Goal: Check status: Check status

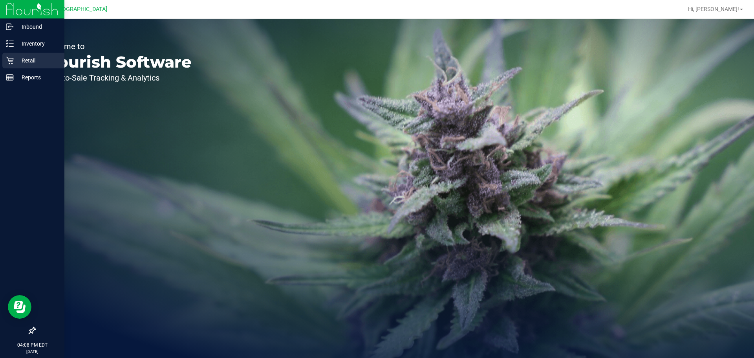
click at [29, 64] on p "Retail" at bounding box center [37, 60] width 47 height 9
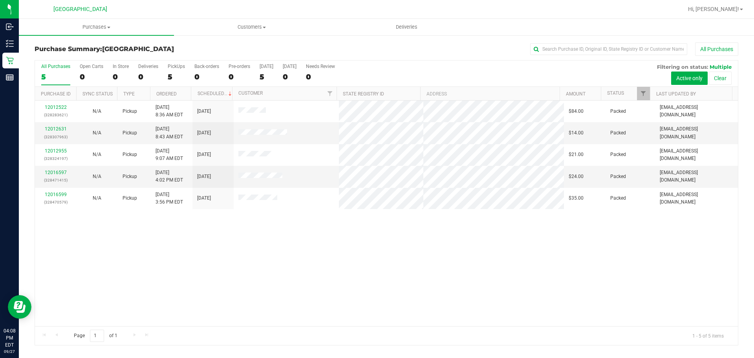
click at [200, 12] on div at bounding box center [412, 9] width 542 height 15
click at [87, 26] on span "Purchases" at bounding box center [96, 27] width 155 height 7
click at [70, 59] on li "Fulfillment" at bounding box center [96, 56] width 155 height 9
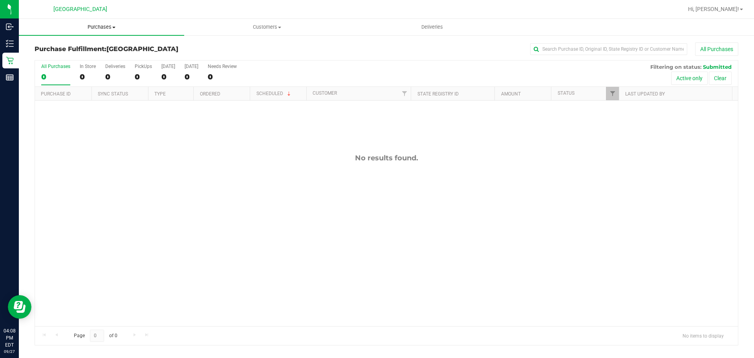
click at [91, 25] on span "Purchases" at bounding box center [101, 27] width 165 height 7
click at [93, 53] on li "Fulfillment" at bounding box center [101, 56] width 165 height 9
click at [106, 26] on span "Purchases" at bounding box center [101, 27] width 165 height 7
click at [97, 53] on li "Fulfillment" at bounding box center [101, 56] width 165 height 9
click at [94, 26] on span "Purchases" at bounding box center [101, 27] width 165 height 7
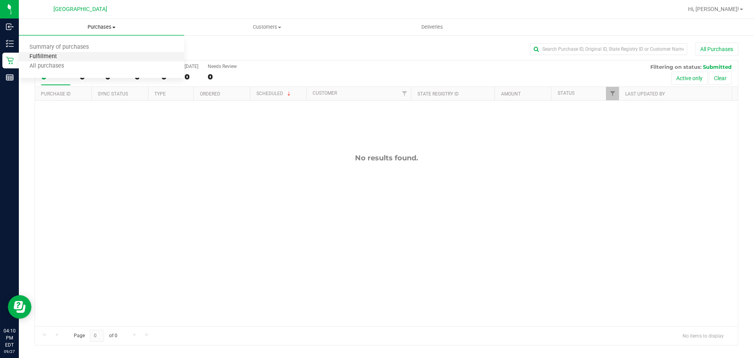
click at [63, 54] on span "Fulfillment" at bounding box center [43, 56] width 49 height 7
click at [104, 23] on uib-tab-heading "Purchases Summary of purchases Fulfillment All purchases" at bounding box center [101, 27] width 165 height 16
click at [69, 53] on li "Fulfillment" at bounding box center [101, 56] width 165 height 9
click at [105, 21] on uib-tab-heading "Purchases Summary of purchases Fulfillment All purchases" at bounding box center [101, 27] width 165 height 16
click at [104, 58] on li "Fulfillment" at bounding box center [101, 56] width 165 height 9
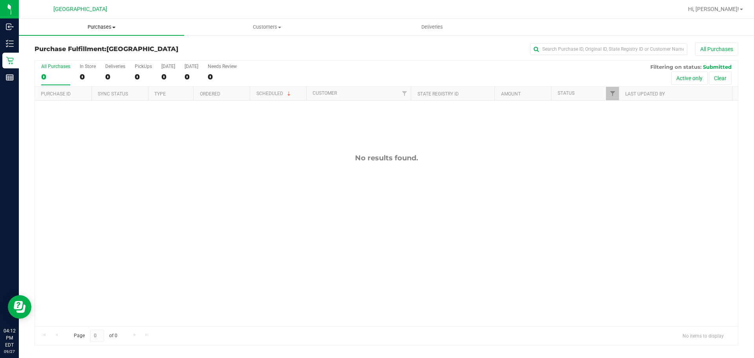
click at [105, 21] on uib-tab-heading "Purchases Summary of purchases Fulfillment All purchases" at bounding box center [101, 27] width 165 height 16
click at [95, 56] on li "Fulfillment" at bounding box center [101, 56] width 165 height 9
click at [101, 29] on span "Purchases" at bounding box center [101, 27] width 165 height 7
click at [88, 58] on li "Fulfillment" at bounding box center [101, 56] width 165 height 9
click at [106, 37] on div "Purchase Fulfillment: [GEOGRAPHIC_DATA] All Purchases All Purchases 0 In Store …" at bounding box center [386, 194] width 735 height 318
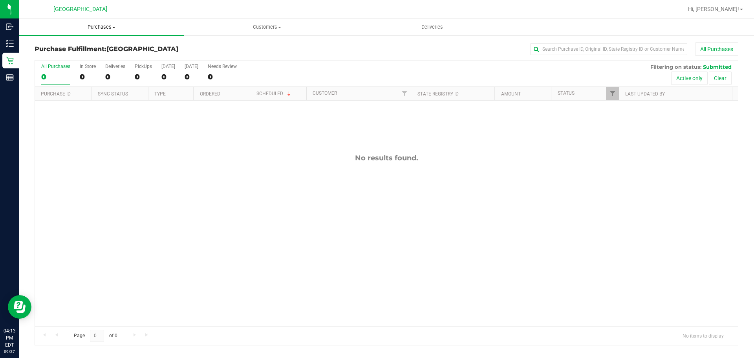
click at [99, 29] on span "Purchases" at bounding box center [101, 27] width 165 height 7
click at [88, 57] on li "Fulfillment" at bounding box center [101, 56] width 165 height 9
click at [94, 29] on span "Purchases" at bounding box center [101, 27] width 165 height 7
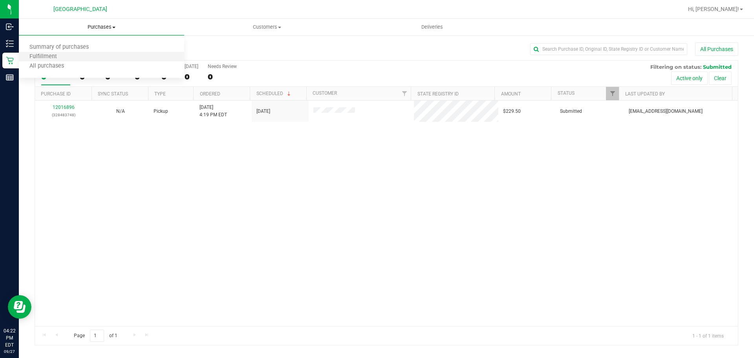
click at [72, 57] on li "Fulfillment" at bounding box center [101, 56] width 165 height 9
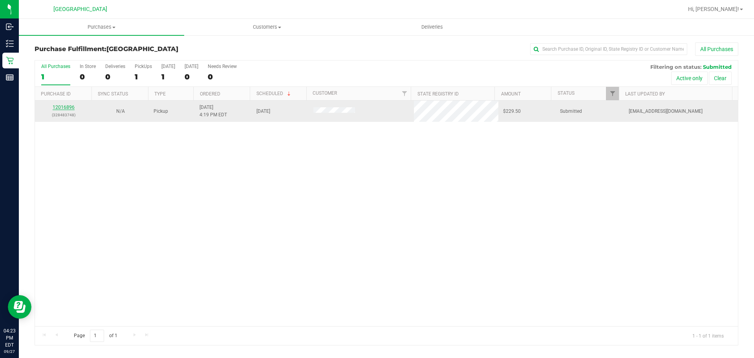
click at [61, 107] on link "12016896" at bounding box center [64, 106] width 22 height 5
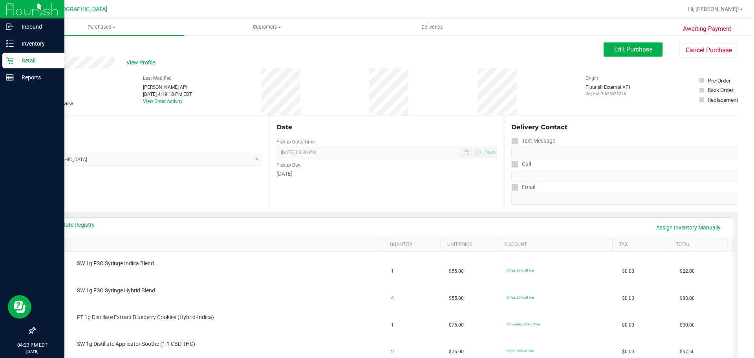
click at [21, 57] on p "Retail" at bounding box center [37, 60] width 47 height 9
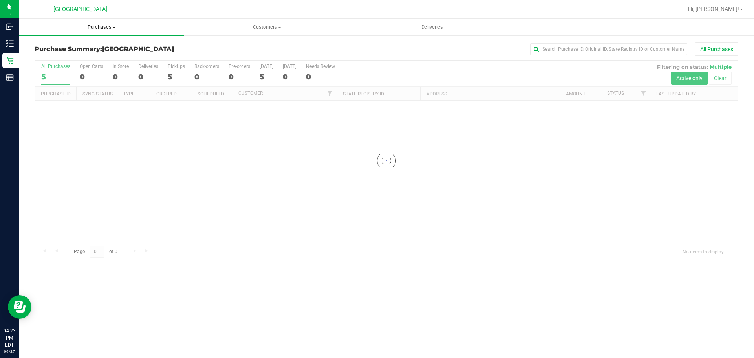
click at [99, 25] on span "Purchases" at bounding box center [101, 27] width 165 height 7
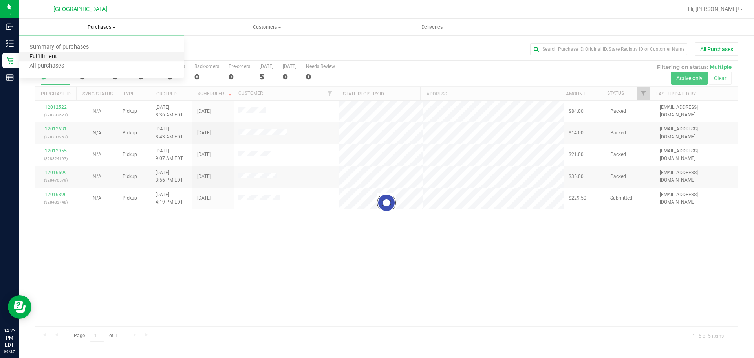
click at [57, 59] on span "Fulfillment" at bounding box center [43, 56] width 49 height 7
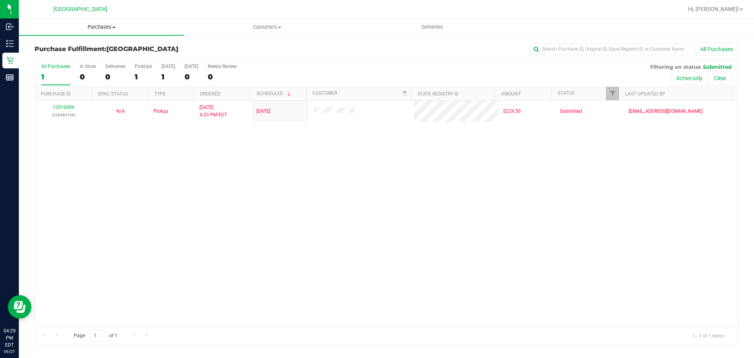
click at [99, 24] on span "Purchases" at bounding box center [101, 27] width 165 height 7
click at [90, 56] on li "Fulfillment" at bounding box center [101, 56] width 165 height 9
drag, startPoint x: 96, startPoint y: 25, endPoint x: 95, endPoint y: 30, distance: 4.8
click at [96, 25] on span "Purchases" at bounding box center [101, 27] width 165 height 7
click at [87, 54] on li "Fulfillment" at bounding box center [101, 56] width 165 height 9
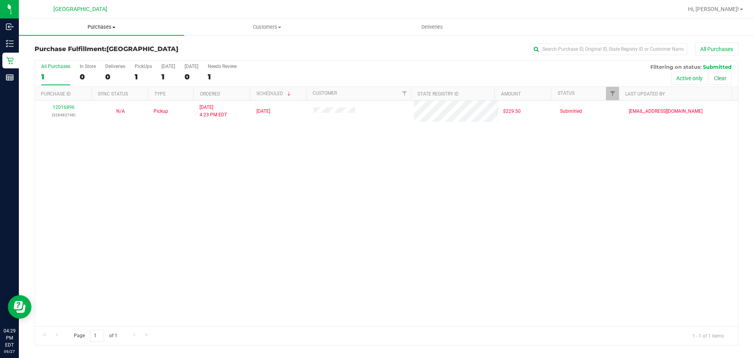
drag, startPoint x: 104, startPoint y: 24, endPoint x: 101, endPoint y: 33, distance: 10.4
click at [104, 24] on span "Purchases" at bounding box center [101, 27] width 165 height 7
click at [95, 58] on li "Fulfillment" at bounding box center [101, 56] width 165 height 9
click at [112, 24] on span "Purchases" at bounding box center [101, 27] width 165 height 7
click at [100, 58] on li "Fulfillment" at bounding box center [101, 56] width 165 height 9
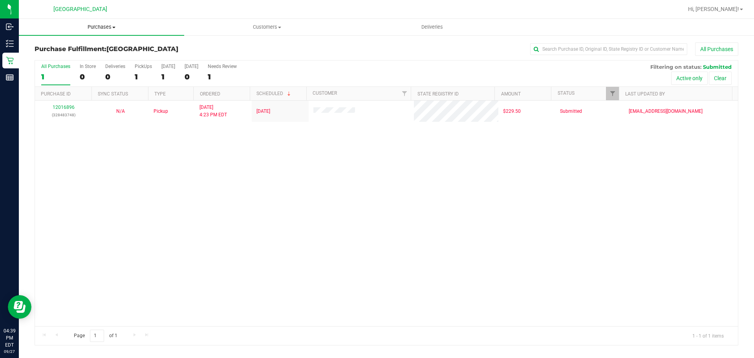
click at [95, 29] on span "Purchases" at bounding box center [101, 27] width 165 height 7
click at [72, 45] on span "Summary of purchases" at bounding box center [59, 47] width 81 height 7
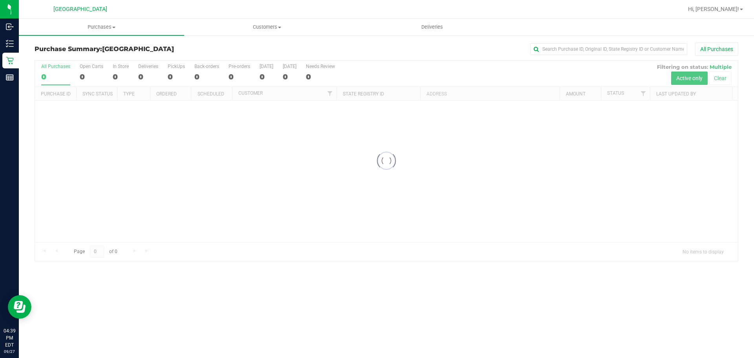
click at [210, 195] on div at bounding box center [386, 160] width 703 height 200
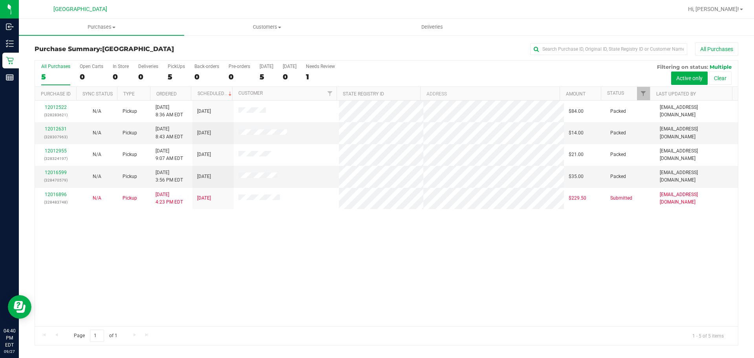
click at [218, 228] on div "12012522 (328283621) N/A Pickup [DATE] 8:36 AM EDT 9/27/2025 $84.00 Packed [EMA…" at bounding box center [386, 213] width 703 height 225
click at [329, 245] on div "12012522 (328283621) N/A Pickup [DATE] 8:36 AM EDT 9/27/2025 $84.00 Packed [EMA…" at bounding box center [386, 213] width 703 height 225
click at [113, 24] on span "Purchases" at bounding box center [101, 27] width 165 height 7
click at [93, 45] on span "Summary of purchases" at bounding box center [59, 47] width 81 height 7
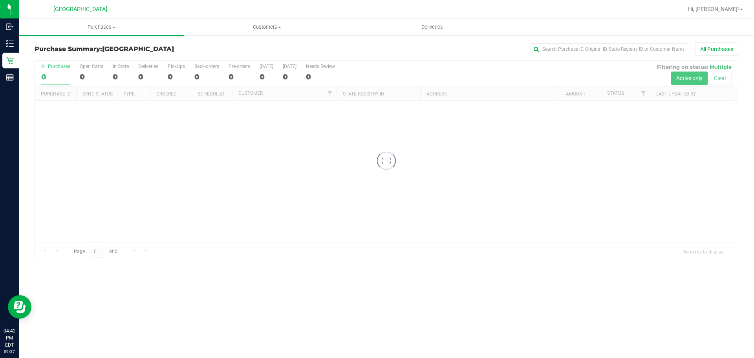
click at [238, 229] on div at bounding box center [386, 160] width 703 height 200
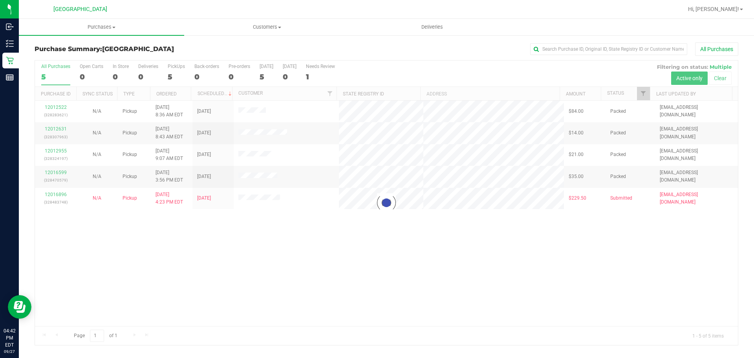
click at [249, 297] on div at bounding box center [386, 202] width 703 height 284
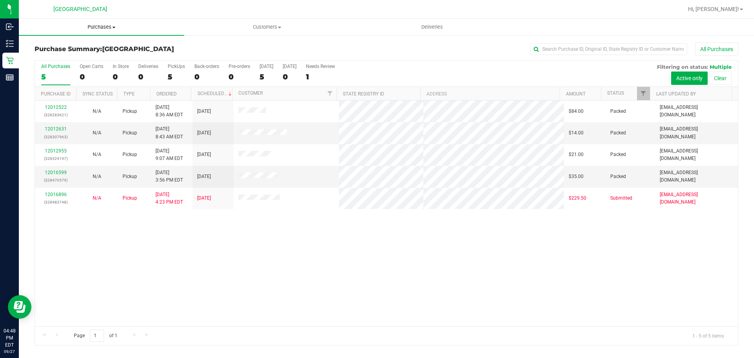
click at [97, 28] on span "Purchases" at bounding box center [101, 27] width 165 height 7
click at [86, 59] on li "Fulfillment" at bounding box center [101, 56] width 165 height 9
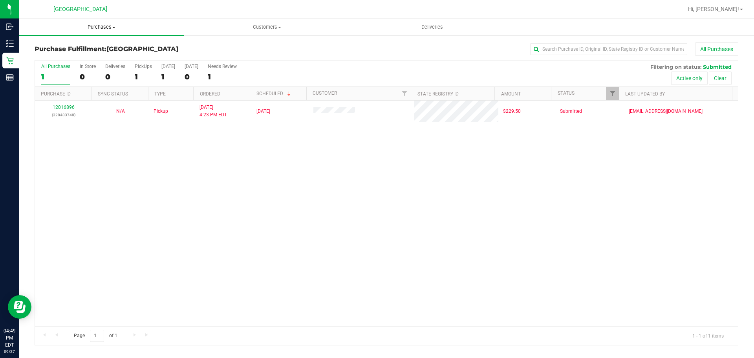
click at [91, 22] on uib-tab-heading "Purchases Summary of purchases Fulfillment All purchases" at bounding box center [101, 27] width 165 height 16
click at [62, 55] on span "Fulfillment" at bounding box center [43, 56] width 49 height 7
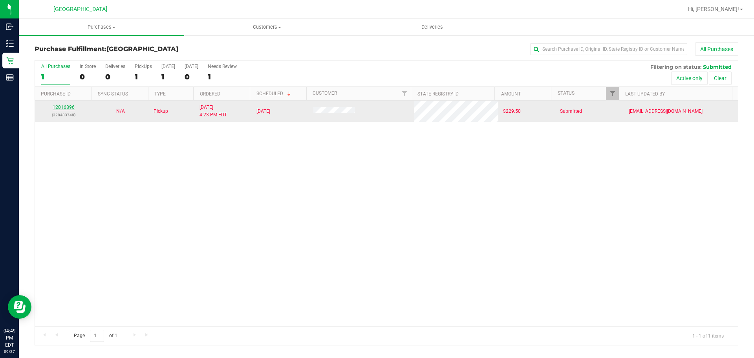
click at [59, 109] on link "12016896" at bounding box center [64, 106] width 22 height 5
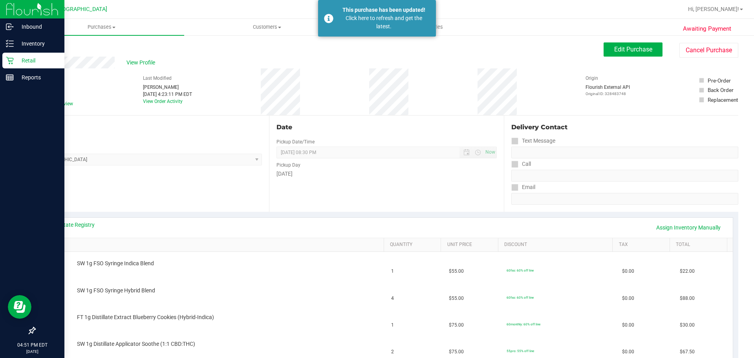
click at [28, 60] on p "Retail" at bounding box center [37, 60] width 47 height 9
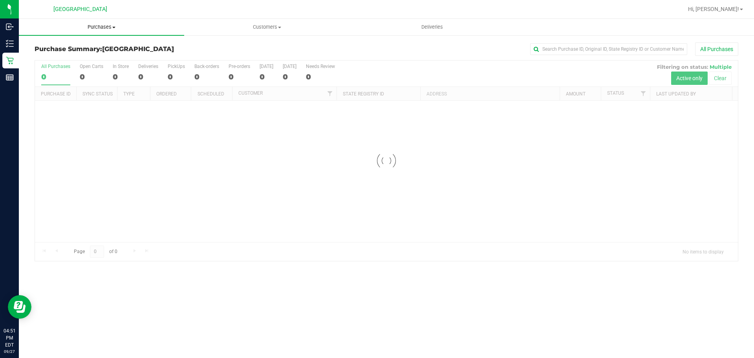
click at [95, 29] on span "Purchases" at bounding box center [101, 27] width 165 height 7
click at [73, 58] on li "Fulfillment" at bounding box center [101, 56] width 165 height 9
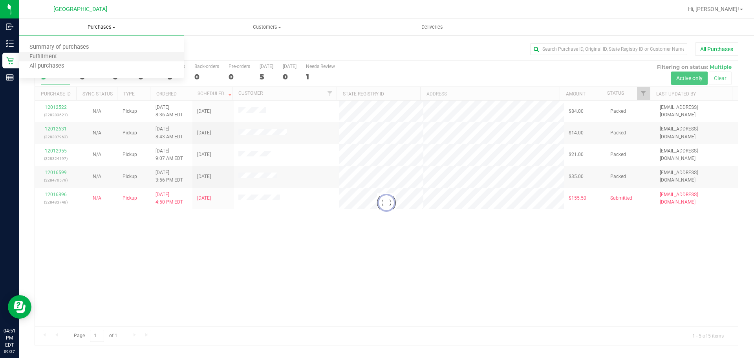
click at [73, 56] on li "Fulfillment" at bounding box center [101, 56] width 165 height 9
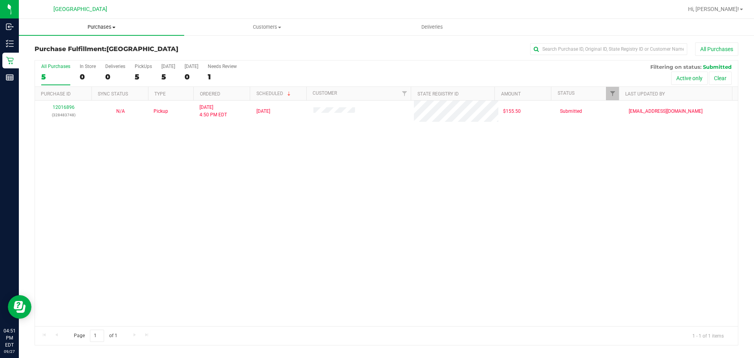
click at [94, 24] on span "Purchases" at bounding box center [101, 27] width 165 height 7
click at [72, 54] on li "Fulfillment" at bounding box center [101, 56] width 165 height 9
click at [110, 30] on span "Purchases" at bounding box center [101, 27] width 165 height 7
click at [83, 59] on li "Fulfillment" at bounding box center [101, 56] width 165 height 9
click at [102, 29] on span "Purchases" at bounding box center [101, 27] width 165 height 7
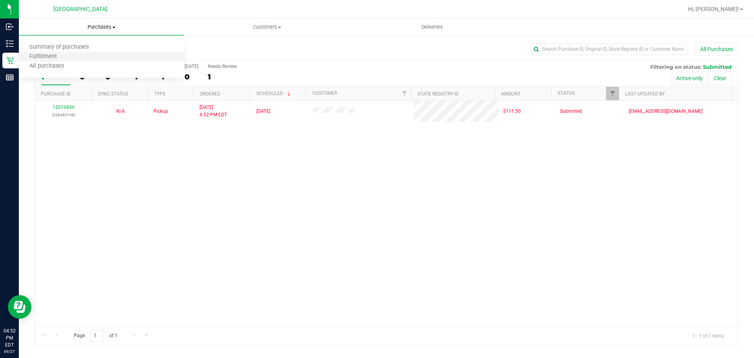
click at [90, 54] on li "Fulfillment" at bounding box center [101, 56] width 165 height 9
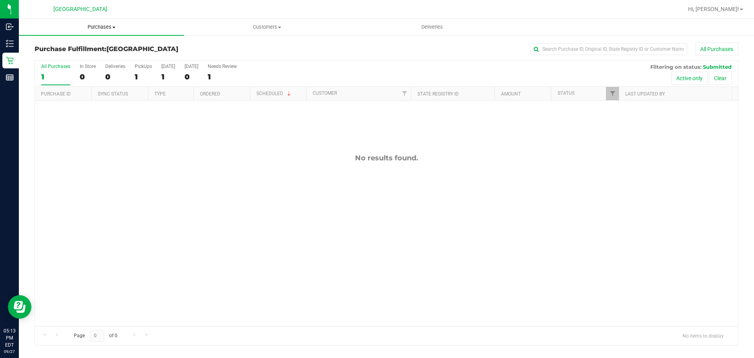
click at [93, 27] on span "Purchases" at bounding box center [101, 27] width 165 height 7
click at [85, 53] on li "Fulfillment" at bounding box center [101, 56] width 165 height 9
click at [103, 30] on span "Purchases" at bounding box center [101, 27] width 165 height 7
click at [89, 56] on li "Fulfillment" at bounding box center [101, 56] width 165 height 9
click at [106, 35] on uib-tab-heading "Purchases Summary of purchases Fulfillment All purchases" at bounding box center [101, 27] width 165 height 16
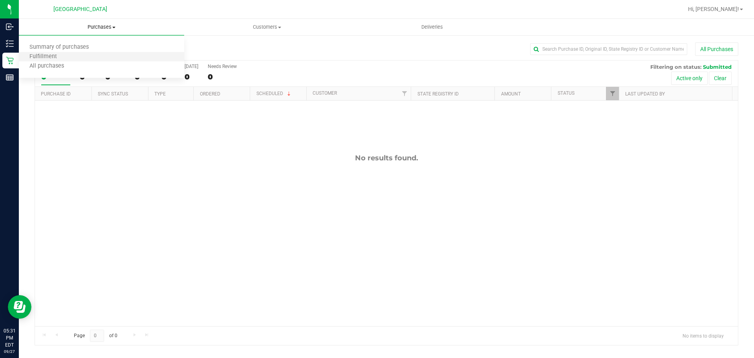
click at [104, 55] on li "Fulfillment" at bounding box center [101, 56] width 165 height 9
click at [617, 190] on div "No results found." at bounding box center [386, 240] width 703 height 278
click at [162, 35] on link "Purchases Summary of purchases Fulfillment All purchases" at bounding box center [101, 27] width 165 height 16
click at [125, 54] on li "Fulfillment" at bounding box center [101, 56] width 165 height 9
click at [122, 34] on uib-tab-heading "Purchases Summary of purchases Fulfillment All purchases" at bounding box center [101, 27] width 165 height 16
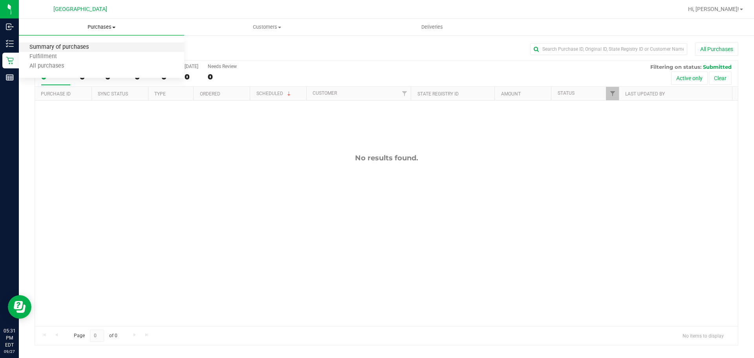
click at [97, 47] on span "Summary of purchases" at bounding box center [59, 47] width 81 height 7
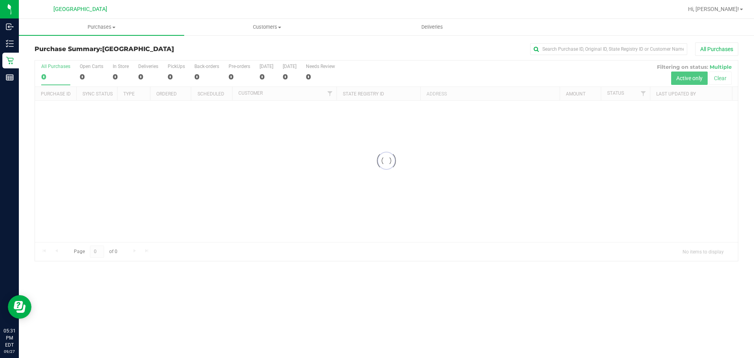
click at [519, 161] on div at bounding box center [386, 160] width 703 height 200
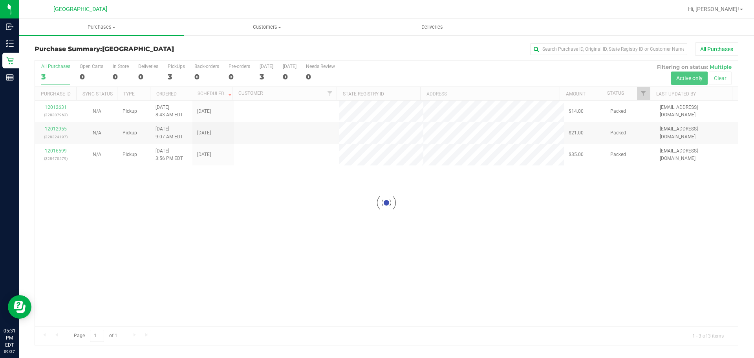
click at [492, 49] on div "All Purchases" at bounding box center [503, 48] width 469 height 13
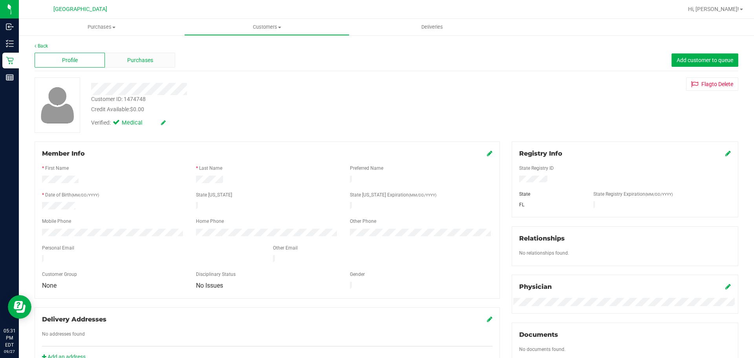
click at [123, 55] on div "Purchases" at bounding box center [140, 60] width 70 height 15
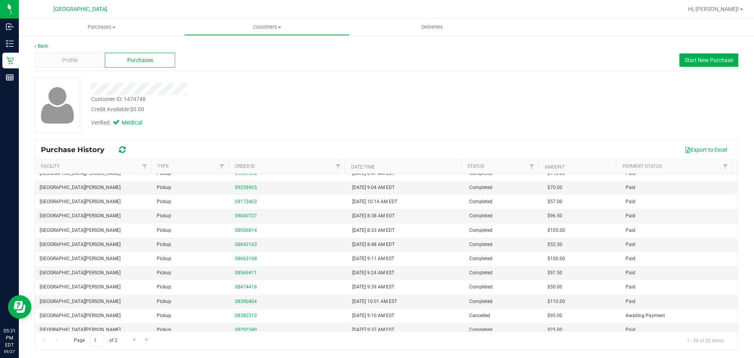
scroll to position [134, 0]
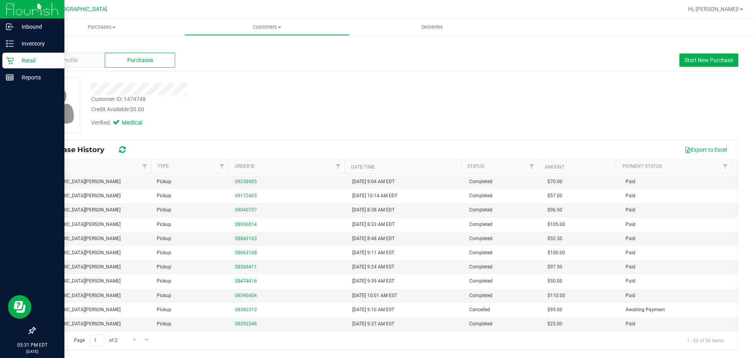
click at [14, 60] on p "Retail" at bounding box center [37, 60] width 47 height 9
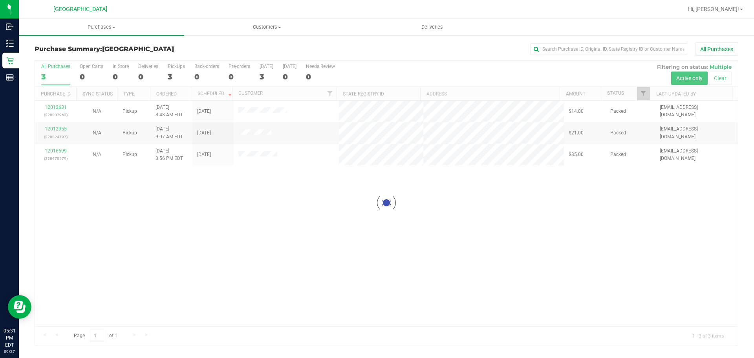
click at [243, 132] on div at bounding box center [386, 202] width 703 height 284
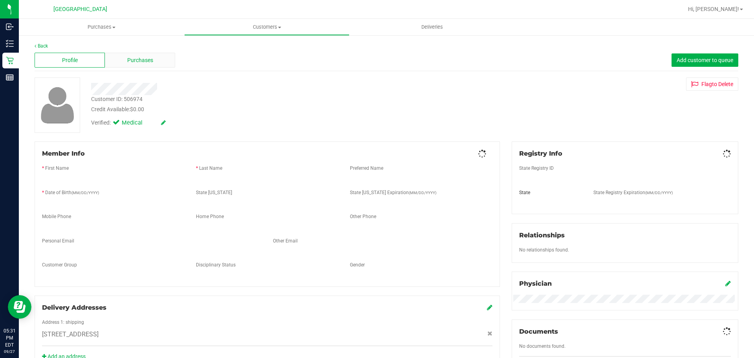
click at [121, 63] on div "Purchases" at bounding box center [140, 60] width 70 height 15
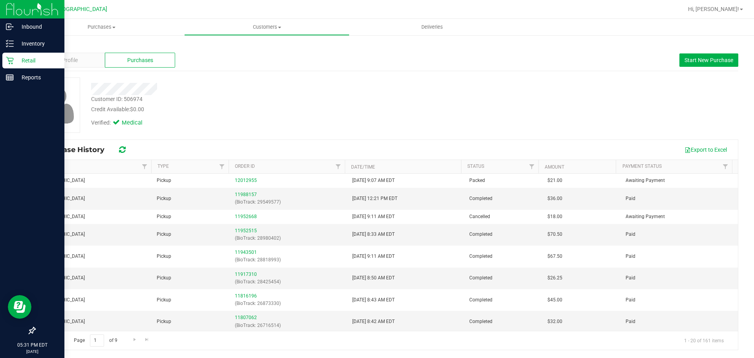
click at [13, 62] on icon at bounding box center [10, 61] width 8 height 8
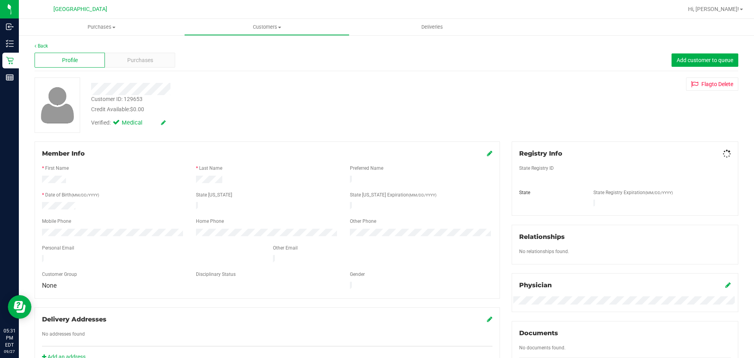
click at [113, 48] on div "Back" at bounding box center [387, 45] width 704 height 7
click at [119, 57] on div "Purchases" at bounding box center [140, 60] width 70 height 15
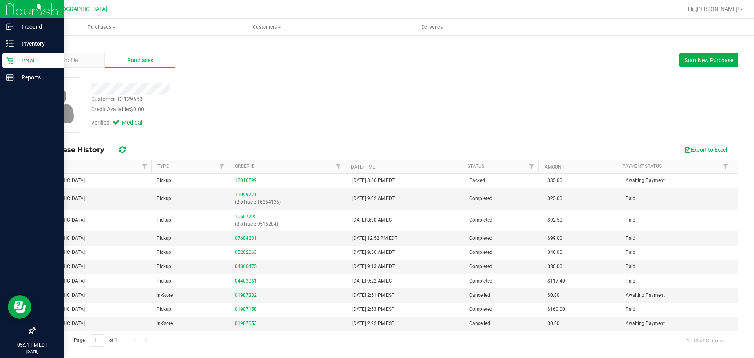
click at [0, 60] on link "Retail" at bounding box center [32, 61] width 64 height 17
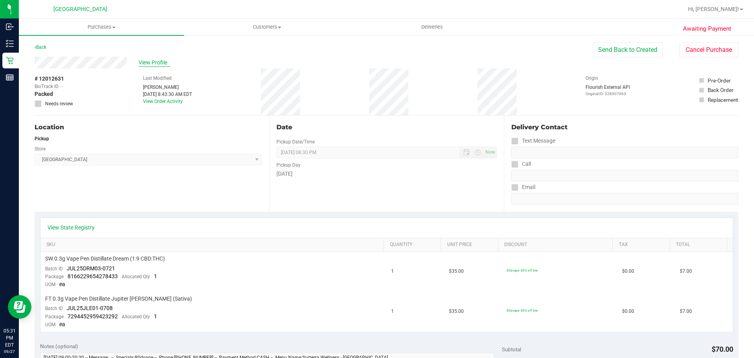
click at [140, 60] on span "View Profile" at bounding box center [154, 63] width 31 height 8
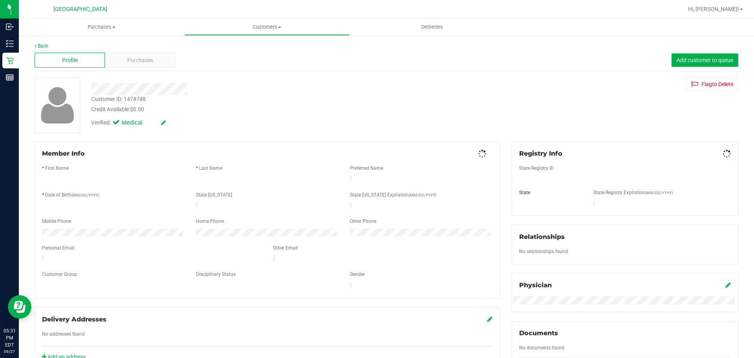
click at [139, 61] on span "Purchases" at bounding box center [140, 60] width 26 height 8
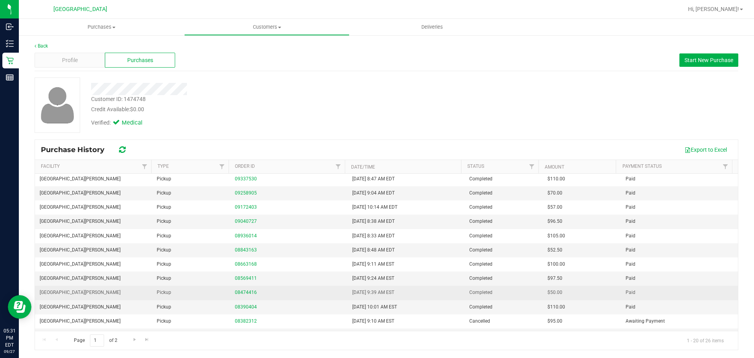
scroll to position [134, 0]
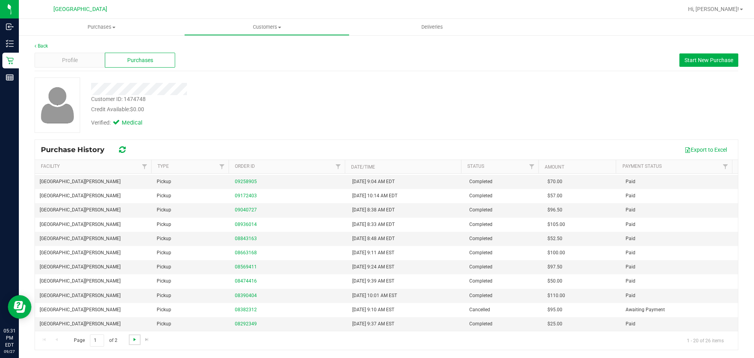
click at [133, 339] on span "Go to the next page" at bounding box center [135, 339] width 6 height 6
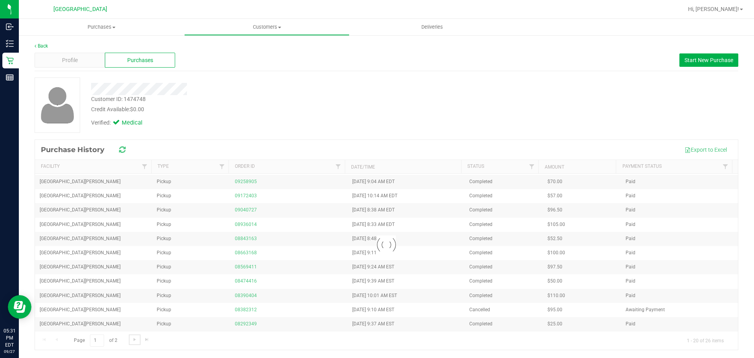
scroll to position [0, 0]
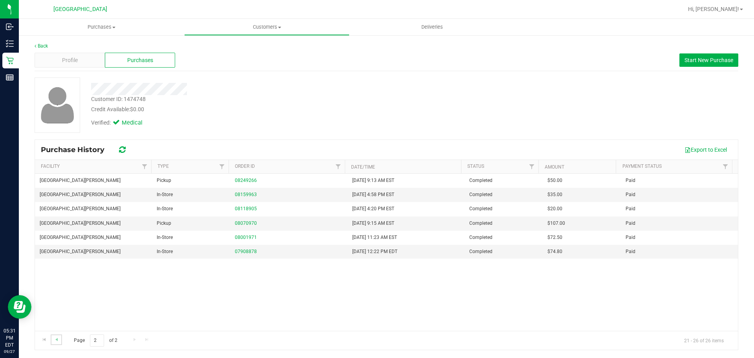
click at [60, 336] on link "Go to the previous page" at bounding box center [56, 339] width 11 height 11
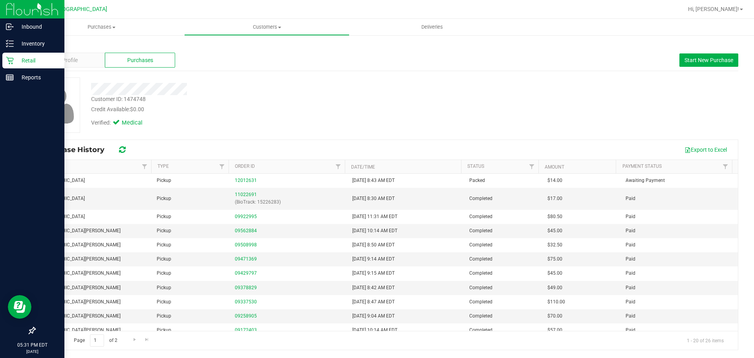
click at [15, 62] on p "Retail" at bounding box center [37, 60] width 47 height 9
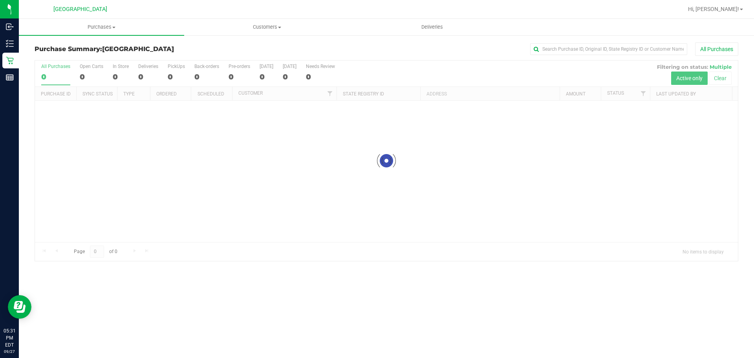
click at [200, 54] on div "Purchase Summary: [GEOGRAPHIC_DATA] All Purchases" at bounding box center [387, 50] width 704 height 17
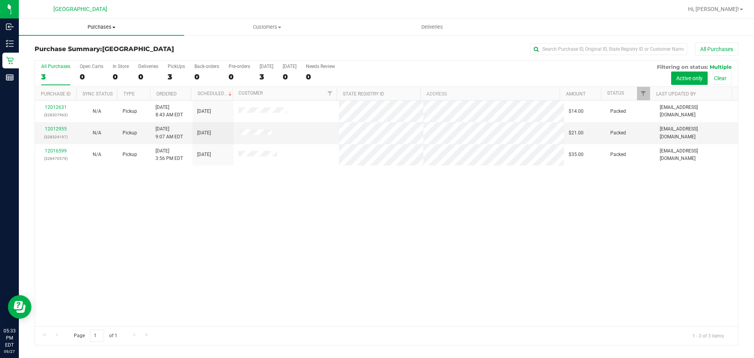
click at [106, 29] on span "Purchases" at bounding box center [101, 27] width 165 height 7
click at [73, 55] on li "Fulfillment" at bounding box center [101, 56] width 165 height 9
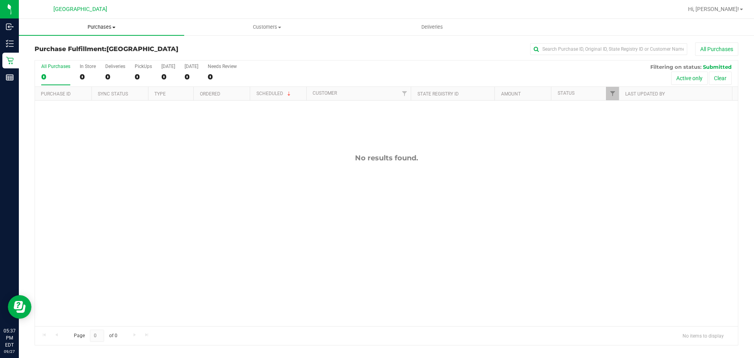
click at [96, 27] on span "Purchases" at bounding box center [101, 27] width 165 height 7
click at [82, 57] on li "Fulfillment" at bounding box center [101, 56] width 165 height 9
click at [92, 28] on span "Purchases" at bounding box center [101, 27] width 165 height 7
click at [84, 55] on li "Fulfillment" at bounding box center [101, 56] width 165 height 9
click at [90, 24] on span "Purchases" at bounding box center [101, 27] width 165 height 7
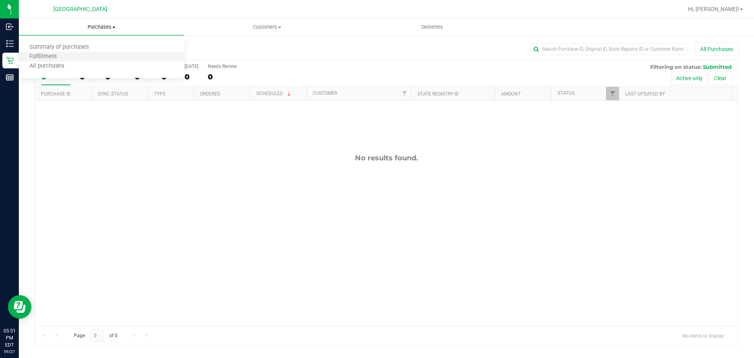
click at [86, 56] on li "Fulfillment" at bounding box center [101, 56] width 165 height 9
click at [92, 33] on uib-tab-heading "Purchases Summary of purchases Fulfillment All purchases" at bounding box center [101, 27] width 165 height 16
click at [59, 44] on span "Summary of purchases" at bounding box center [59, 47] width 81 height 7
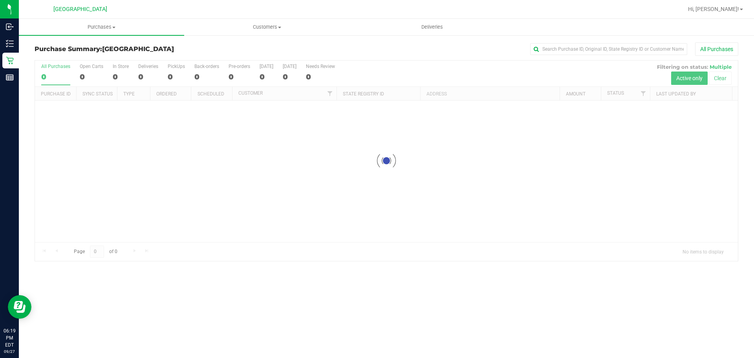
click at [82, 117] on div at bounding box center [386, 160] width 703 height 200
click at [244, 114] on div at bounding box center [386, 202] width 703 height 284
click at [245, 114] on div at bounding box center [386, 202] width 703 height 284
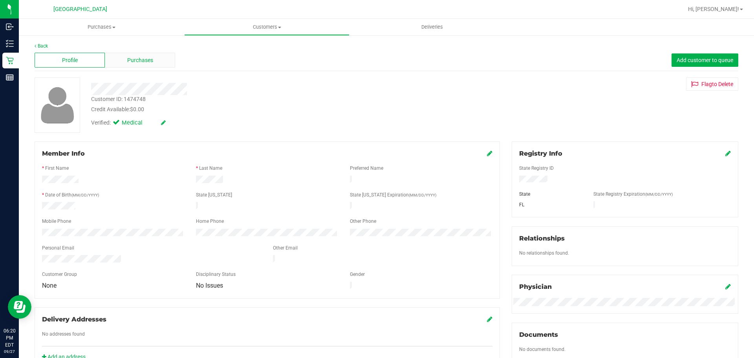
click at [118, 61] on div "Purchases" at bounding box center [140, 60] width 70 height 15
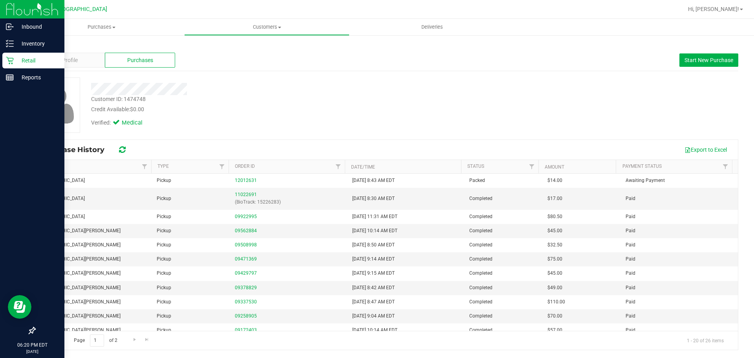
click at [6, 63] on icon at bounding box center [10, 61] width 8 height 8
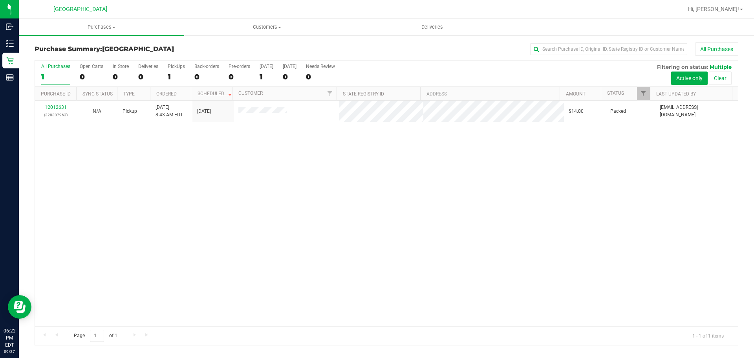
click at [472, 237] on div "12012631 (328307963) N/A Pickup [DATE] 8:43 AM EDT 9/27/2025 $14.00 Packed [EMA…" at bounding box center [386, 213] width 703 height 225
click at [122, 30] on span "Purchases" at bounding box center [101, 27] width 165 height 7
click at [114, 51] on li "Summary of purchases" at bounding box center [101, 47] width 165 height 9
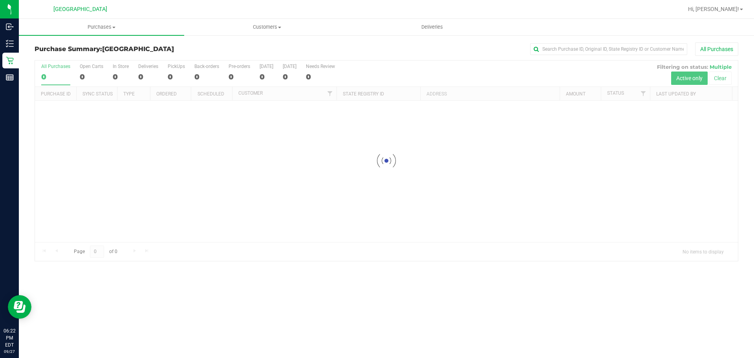
click at [418, 147] on div at bounding box center [386, 160] width 703 height 200
click at [286, 147] on div at bounding box center [386, 160] width 703 height 200
click at [283, 147] on div at bounding box center [386, 160] width 703 height 200
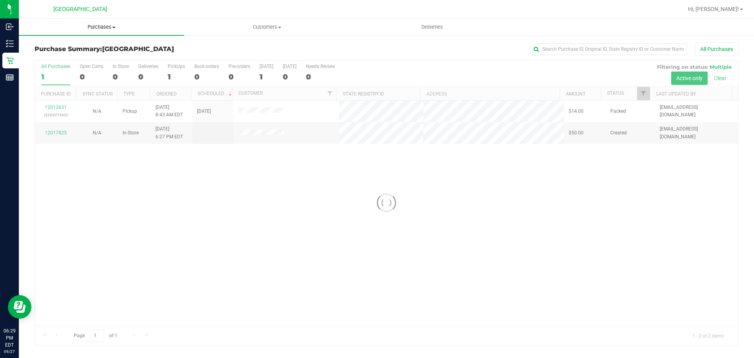
click at [102, 26] on span "Purchases" at bounding box center [101, 27] width 165 height 7
click at [90, 58] on li "Fulfillment" at bounding box center [101, 56] width 165 height 9
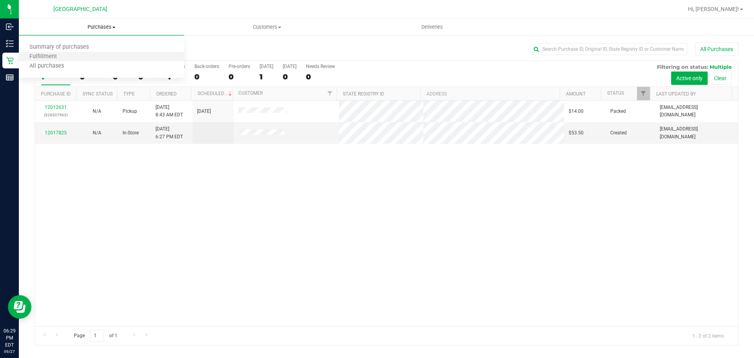
click at [82, 59] on li "Fulfillment" at bounding box center [101, 56] width 165 height 9
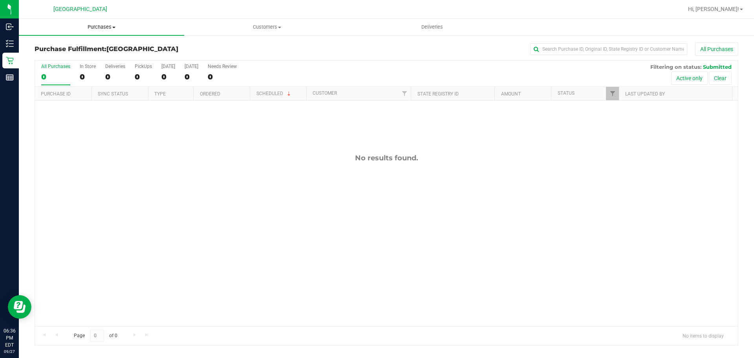
click at [115, 35] on uib-tab-heading "Purchases Summary of purchases Fulfillment All purchases" at bounding box center [101, 27] width 165 height 16
click at [102, 54] on li "Fulfillment" at bounding box center [101, 56] width 165 height 9
click at [88, 36] on div "Purchase Fulfillment: [GEOGRAPHIC_DATA] All Purchases All Purchases 0 In Store …" at bounding box center [386, 194] width 735 height 318
click at [96, 32] on uib-tab-heading "Purchases Summary of purchases Fulfillment All purchases" at bounding box center [101, 27] width 165 height 16
click at [94, 44] on span "Summary of purchases" at bounding box center [59, 47] width 81 height 7
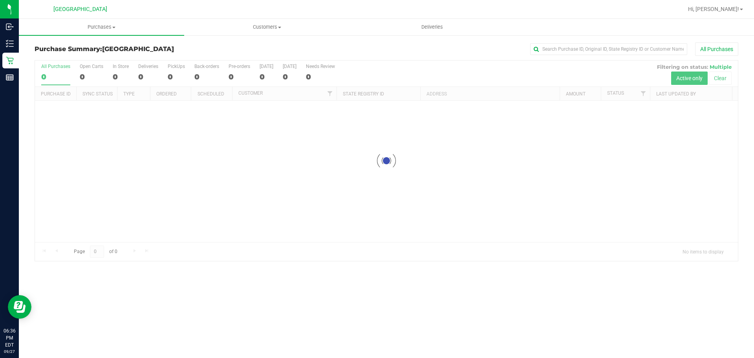
click at [341, 51] on div "All Purchases" at bounding box center [503, 48] width 469 height 13
click at [616, 190] on div at bounding box center [386, 160] width 703 height 200
click at [260, 113] on div at bounding box center [386, 202] width 703 height 284
click at [261, 117] on div at bounding box center [386, 202] width 703 height 284
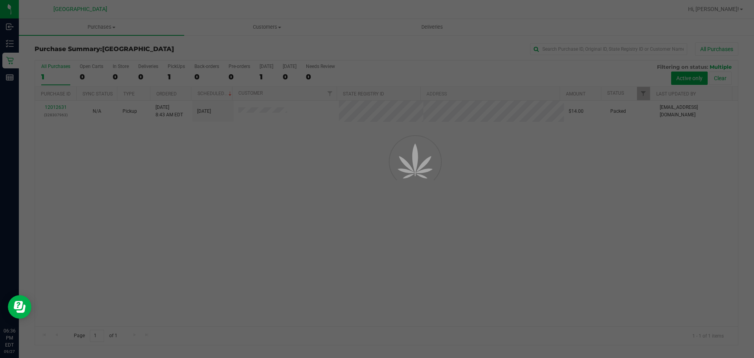
click at [133, 42] on div "Purchase Summary: [GEOGRAPHIC_DATA] All Purchases All Purchases 1 Open Carts 0 …" at bounding box center [386, 194] width 735 height 318
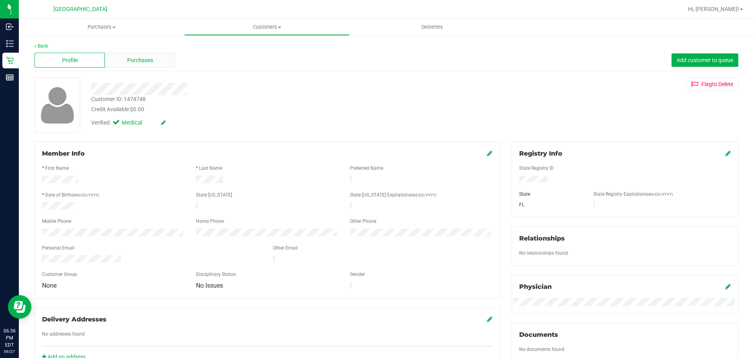
click at [144, 65] on div "Purchases" at bounding box center [140, 60] width 70 height 15
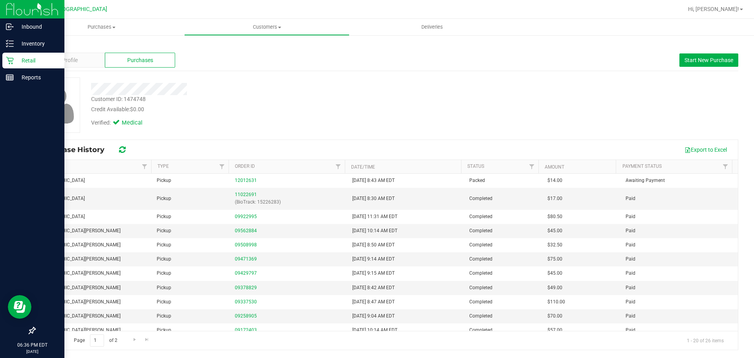
click at [5, 61] on div "Retail" at bounding box center [33, 61] width 62 height 16
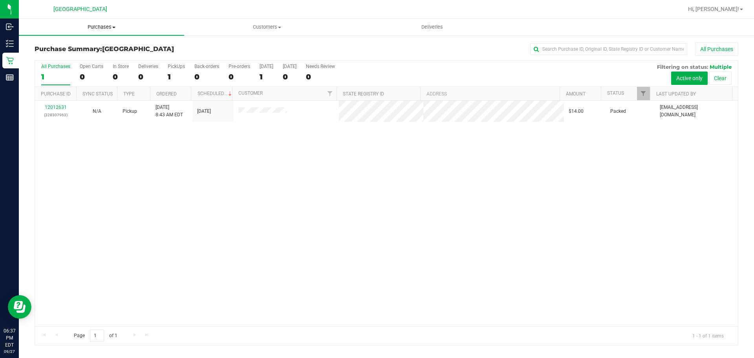
click at [100, 33] on uib-tab-heading "Purchases Summary of purchases Fulfillment All purchases" at bounding box center [101, 27] width 165 height 16
click at [100, 46] on li "Summary of purchases" at bounding box center [101, 47] width 165 height 9
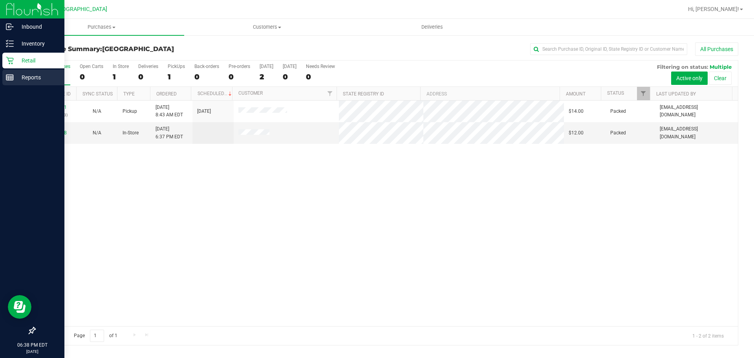
click at [10, 78] on icon at bounding box center [10, 77] width 8 height 8
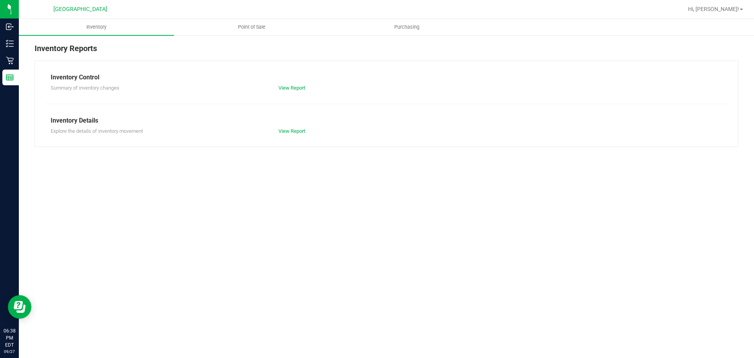
click at [234, 189] on div "Inventory Point of Sale Purchasing Inventory Reports Inventory Control Summary …" at bounding box center [386, 188] width 735 height 339
click at [237, 26] on span "Point of Sale" at bounding box center [251, 27] width 49 height 7
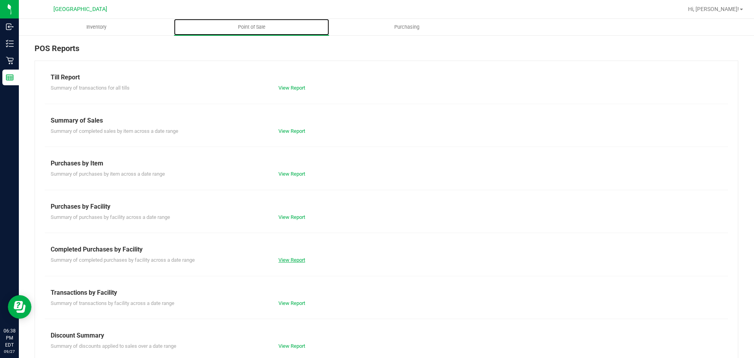
click at [290, 260] on link "View Report" at bounding box center [291, 260] width 27 height 6
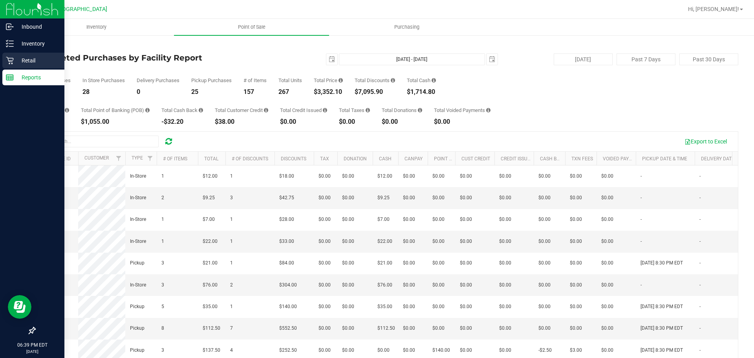
click at [3, 63] on div "Retail" at bounding box center [33, 61] width 62 height 16
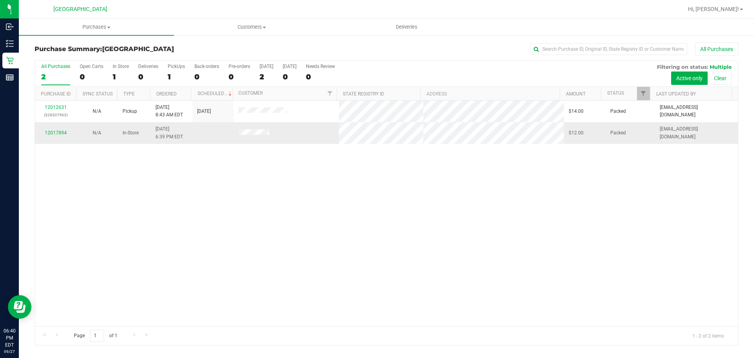
click at [268, 129] on td at bounding box center [287, 132] width 106 height 21
click at [266, 130] on span at bounding box center [253, 133] width 31 height 8
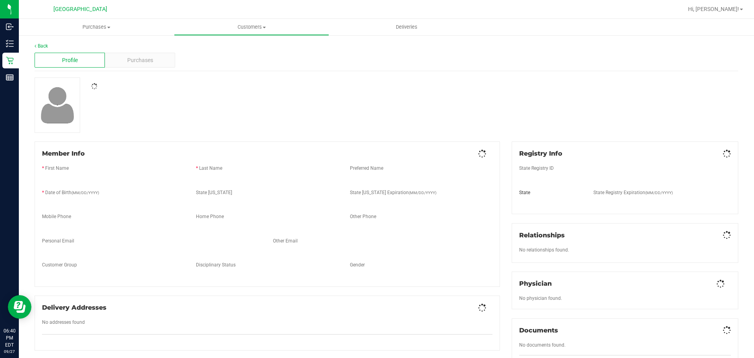
click at [160, 50] on div "Profile Purchases" at bounding box center [387, 60] width 704 height 22
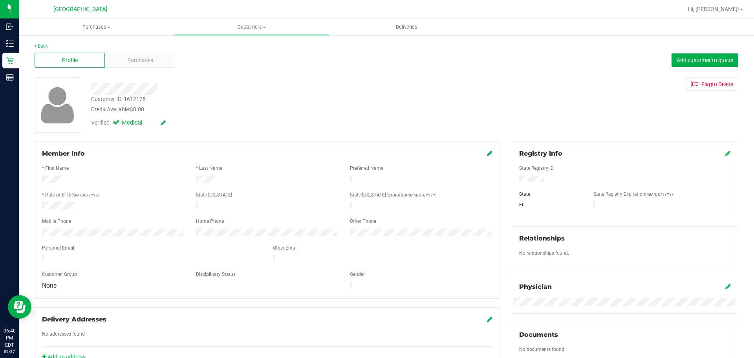
click at [160, 52] on div "Profile Purchases Add customer to queue" at bounding box center [387, 60] width 704 height 22
click at [163, 55] on div "Purchases" at bounding box center [140, 60] width 70 height 15
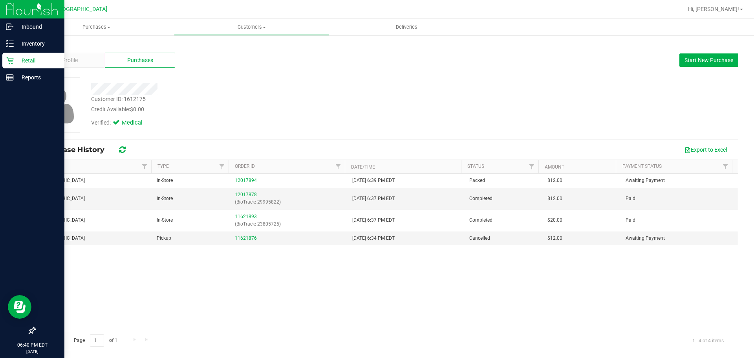
click at [6, 64] on icon at bounding box center [10, 61] width 8 height 8
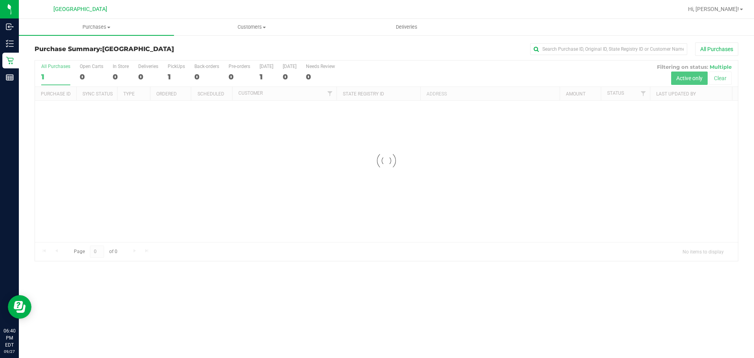
click at [351, 136] on div at bounding box center [386, 160] width 703 height 200
click at [94, 26] on span "Purchases" at bounding box center [96, 27] width 155 height 7
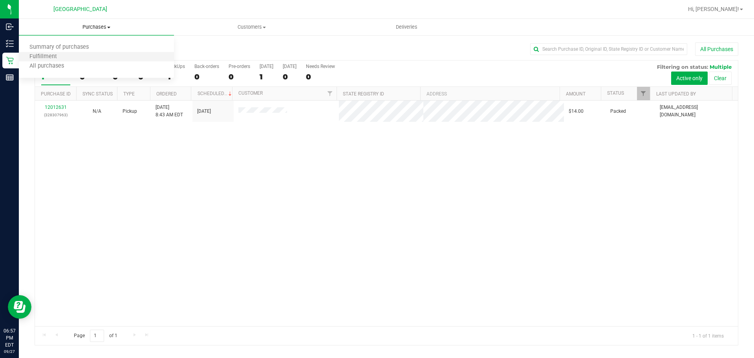
click at [86, 53] on li "Fulfillment" at bounding box center [96, 56] width 155 height 9
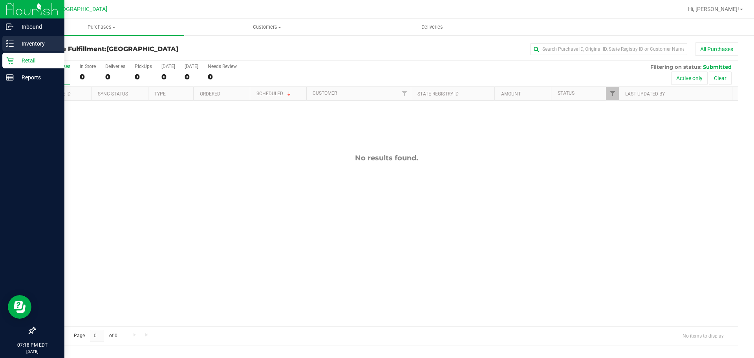
click at [15, 47] on p "Inventory" at bounding box center [37, 43] width 47 height 9
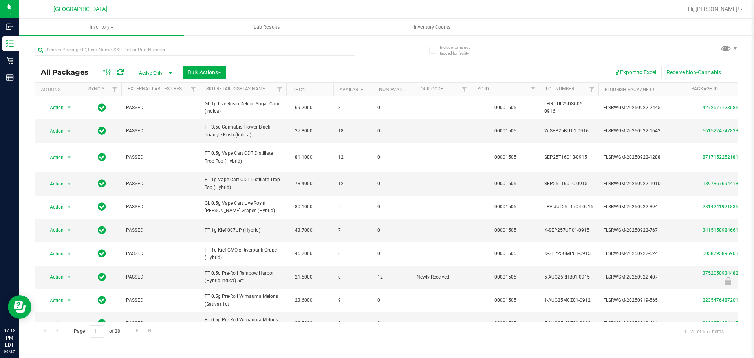
click at [361, 49] on div at bounding box center [211, 49] width 352 height 25
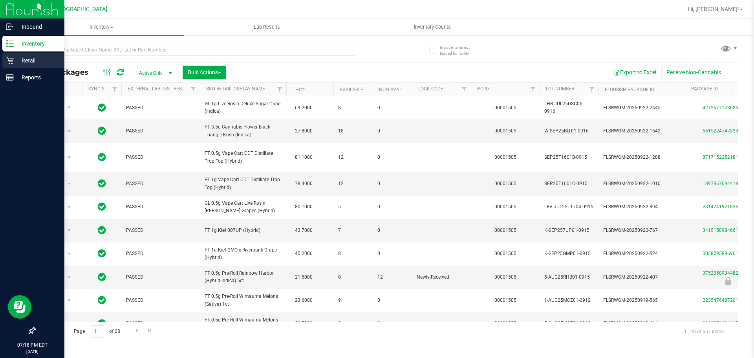
click at [26, 67] on div "Retail" at bounding box center [33, 61] width 62 height 16
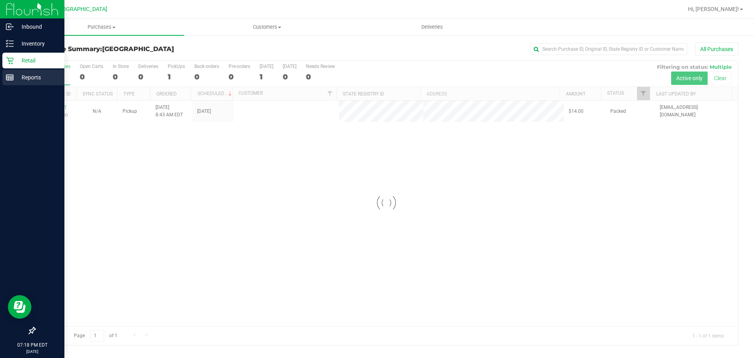
click at [11, 75] on icon at bounding box center [10, 77] width 8 height 8
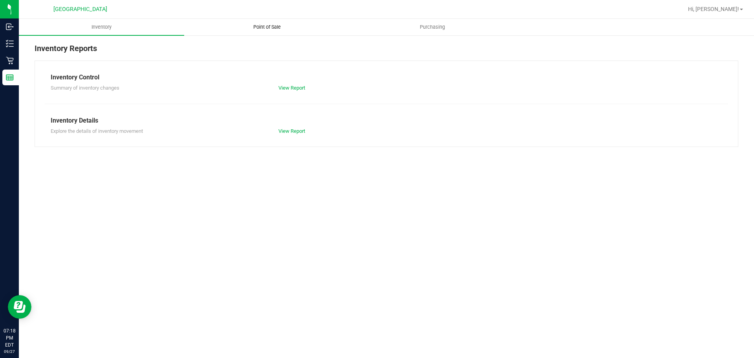
click at [251, 26] on span "Point of Sale" at bounding box center [267, 27] width 49 height 7
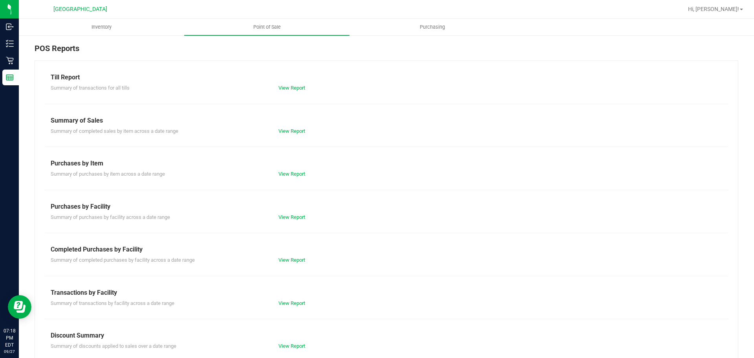
click at [289, 254] on div "Summary of completed purchases by facility across a date range View Report" at bounding box center [386, 259] width 683 height 10
click at [288, 260] on link "View Report" at bounding box center [291, 260] width 27 height 6
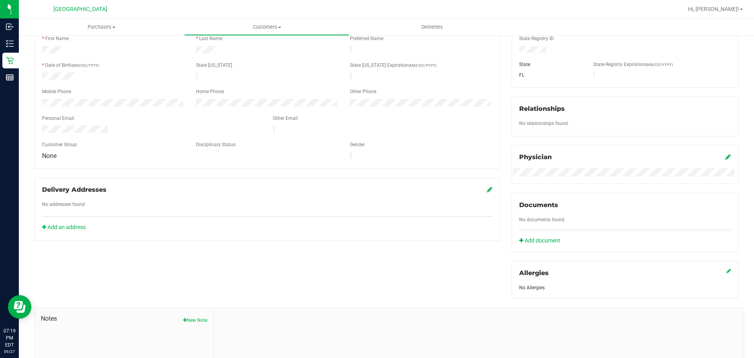
scroll to position [210, 0]
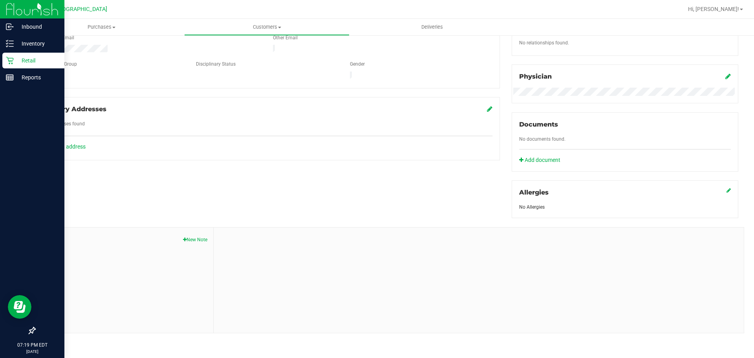
click at [18, 57] on p "Retail" at bounding box center [37, 60] width 47 height 9
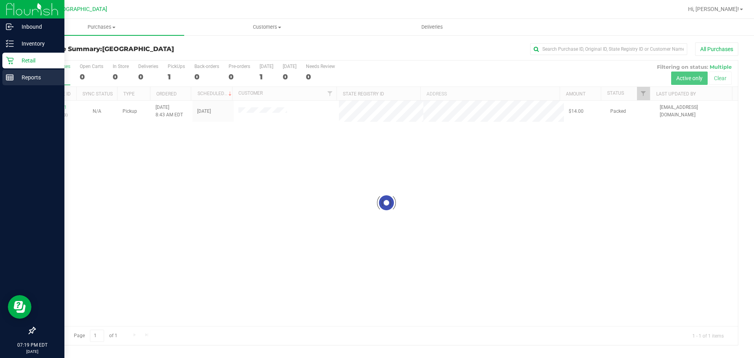
click at [28, 73] on p "Reports" at bounding box center [37, 77] width 47 height 9
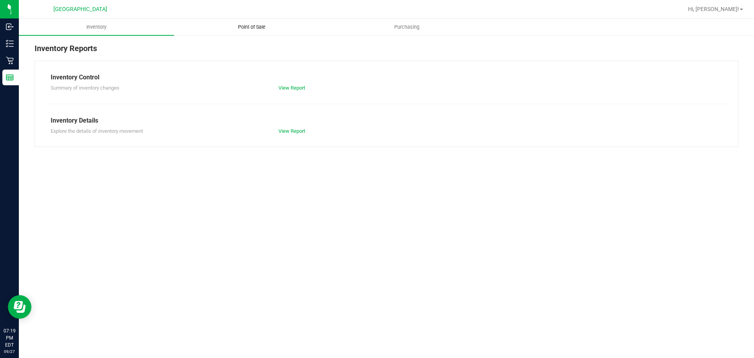
click at [266, 33] on uib-tab-heading "Point of Sale" at bounding box center [251, 27] width 154 height 16
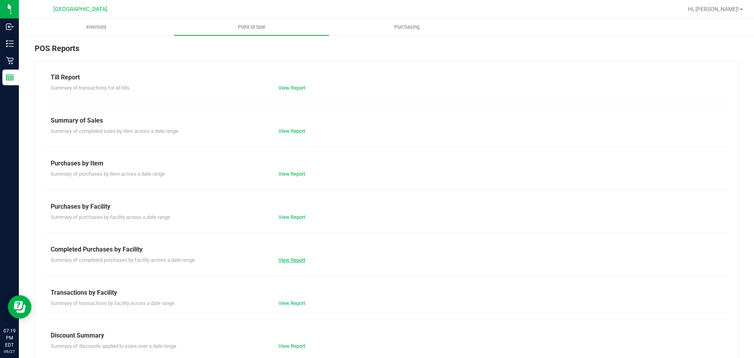
click at [295, 262] on link "View Report" at bounding box center [291, 260] width 27 height 6
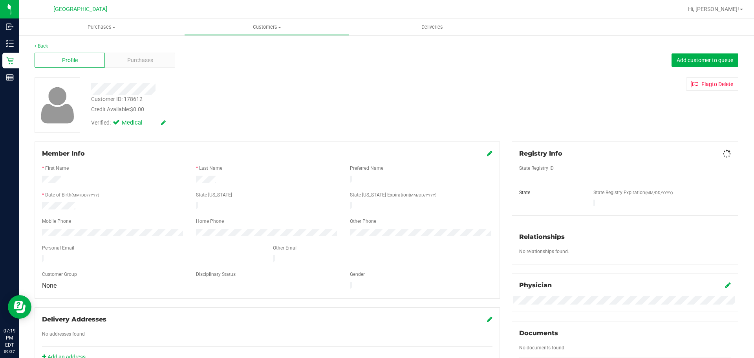
click at [135, 68] on div "Profile Purchases Add customer to queue" at bounding box center [387, 60] width 704 height 22
click at [135, 62] on span "Purchases" at bounding box center [140, 60] width 26 height 8
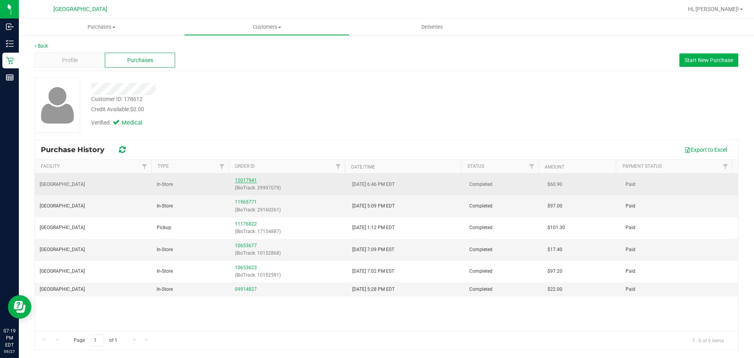
click at [249, 178] on link "12017941" at bounding box center [246, 180] width 22 height 5
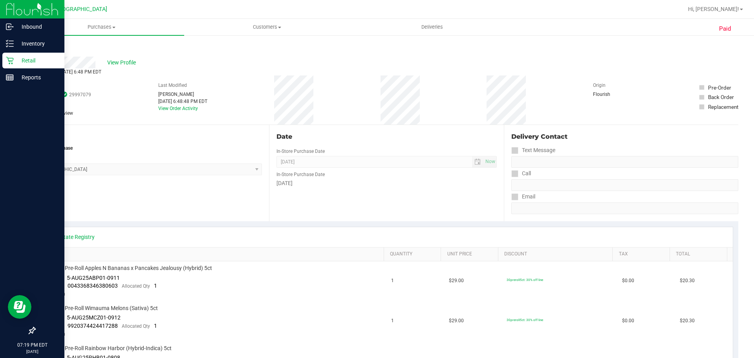
click at [11, 59] on icon at bounding box center [10, 61] width 8 height 8
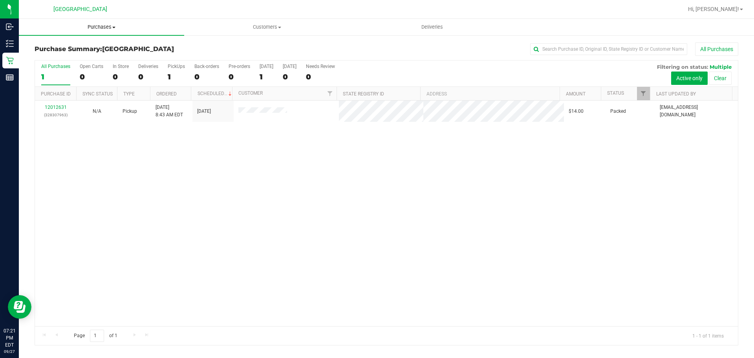
click at [95, 22] on uib-tab-heading "Purchases Summary of purchases Fulfillment All purchases" at bounding box center [101, 27] width 165 height 16
click at [79, 56] on li "Fulfillment" at bounding box center [101, 56] width 165 height 9
